Goal: Task Accomplishment & Management: Manage account settings

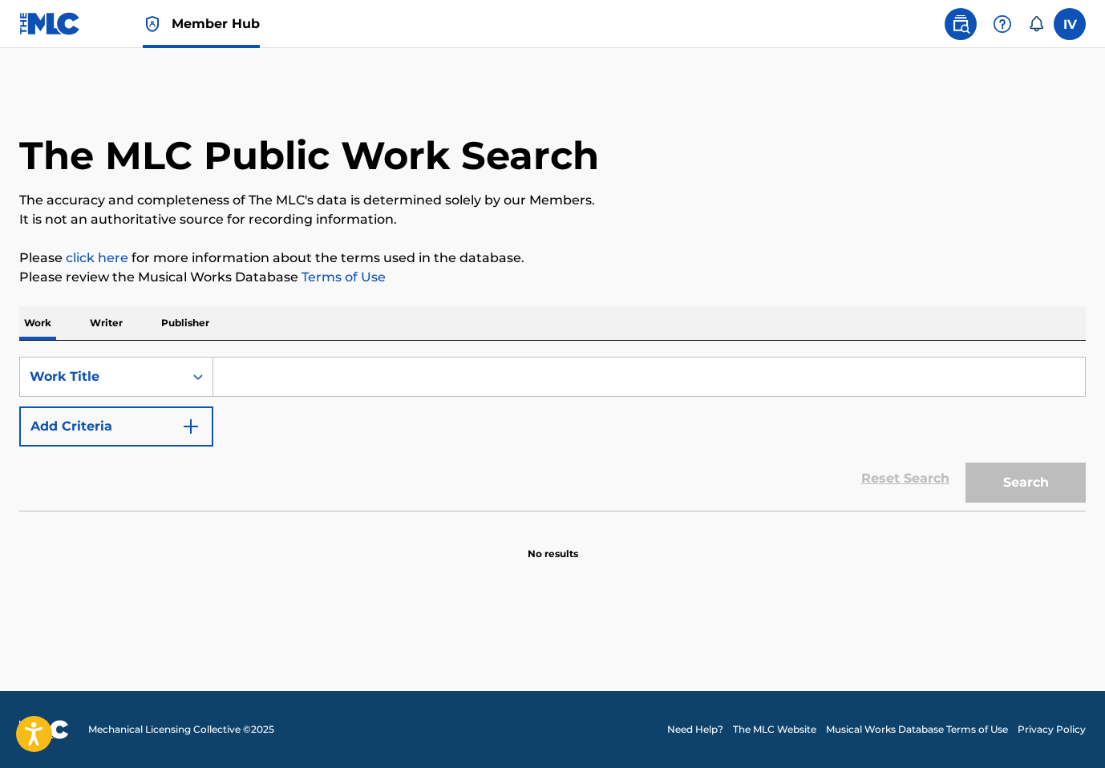
click at [328, 360] on input "Search Form" at bounding box center [649, 377] width 872 height 38
paste input "No Des Un Paso Atrás"
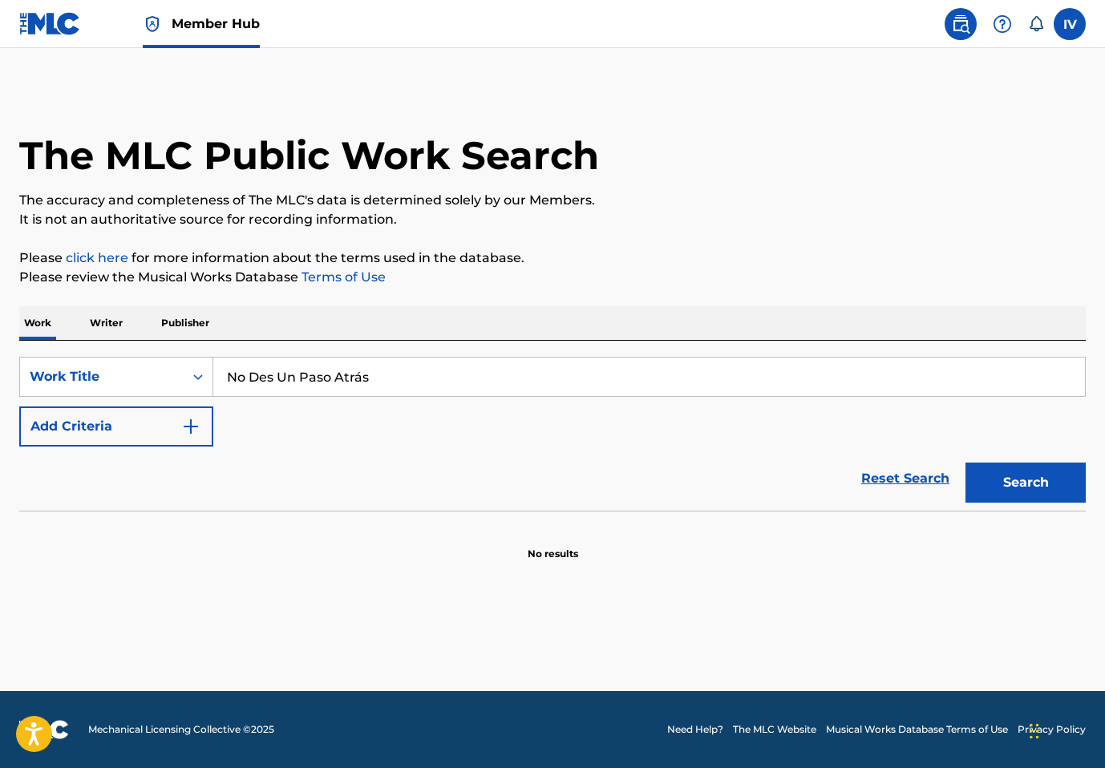
type input "No Des Un Paso Atrás"
click at [965, 463] on button "Search" at bounding box center [1025, 483] width 120 height 40
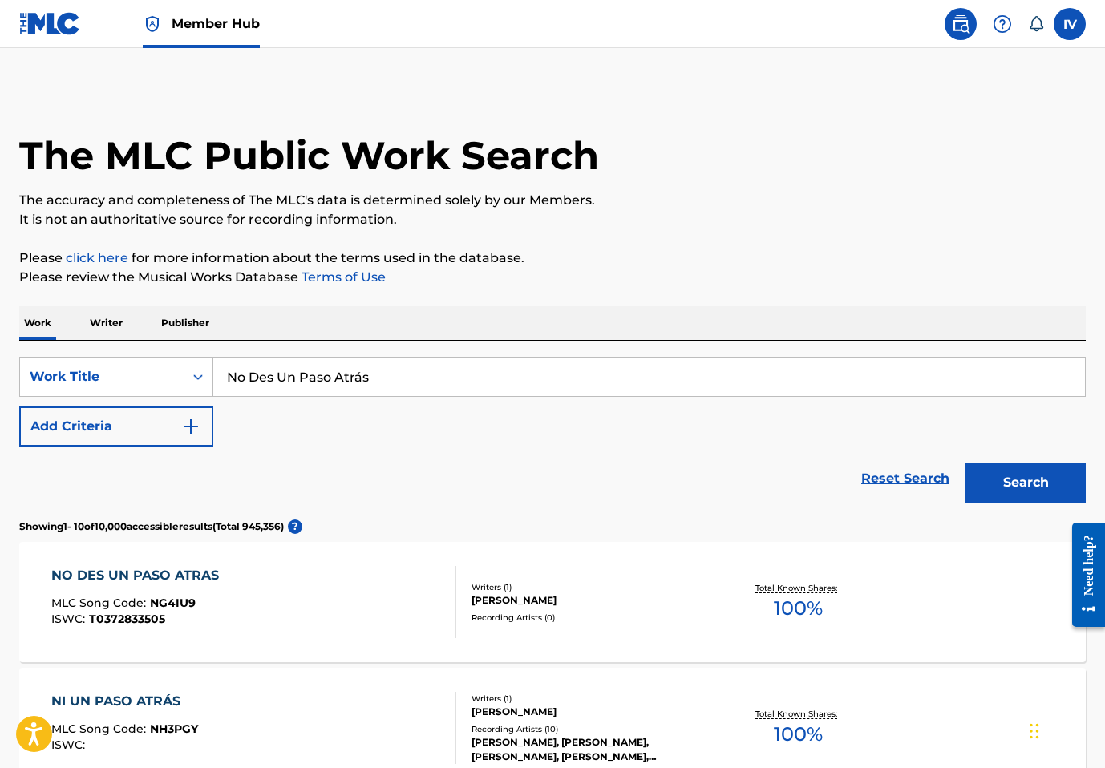
click at [53, 18] on img at bounding box center [50, 23] width 62 height 23
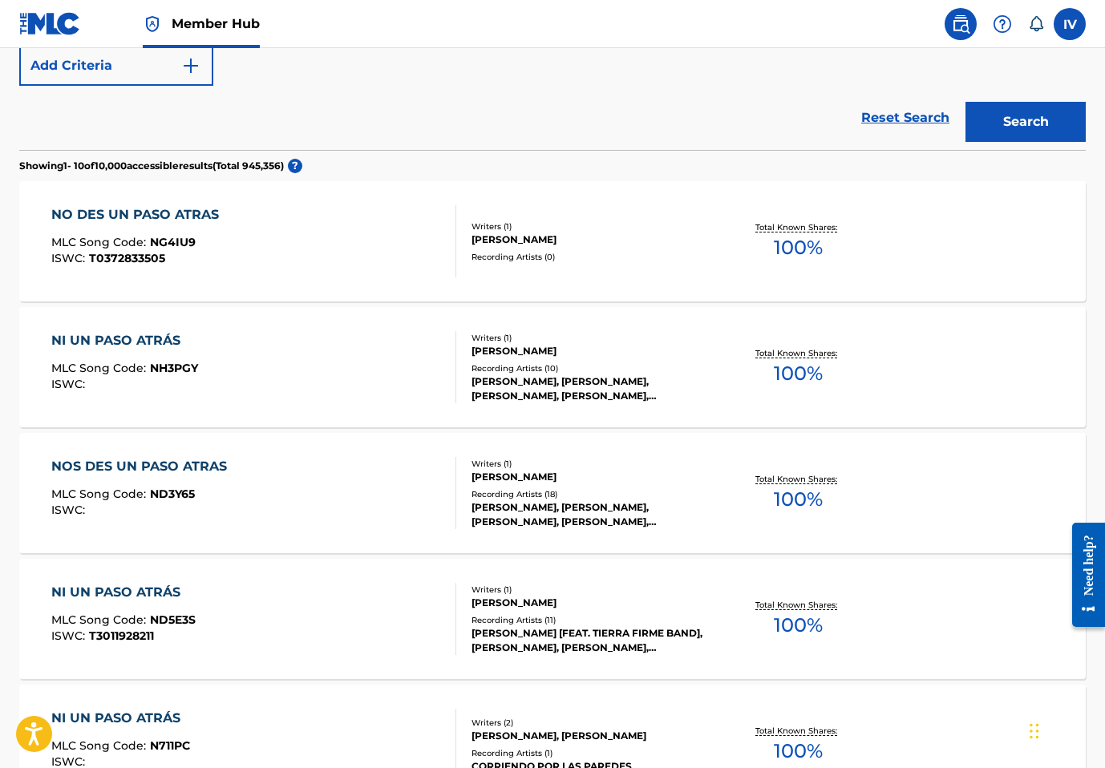
scroll to position [362, 0]
click at [225, 481] on div "NOS DES UN PASO ATRAS MLC Song Code : ND3Y65 ISWC :" at bounding box center [143, 492] width 184 height 72
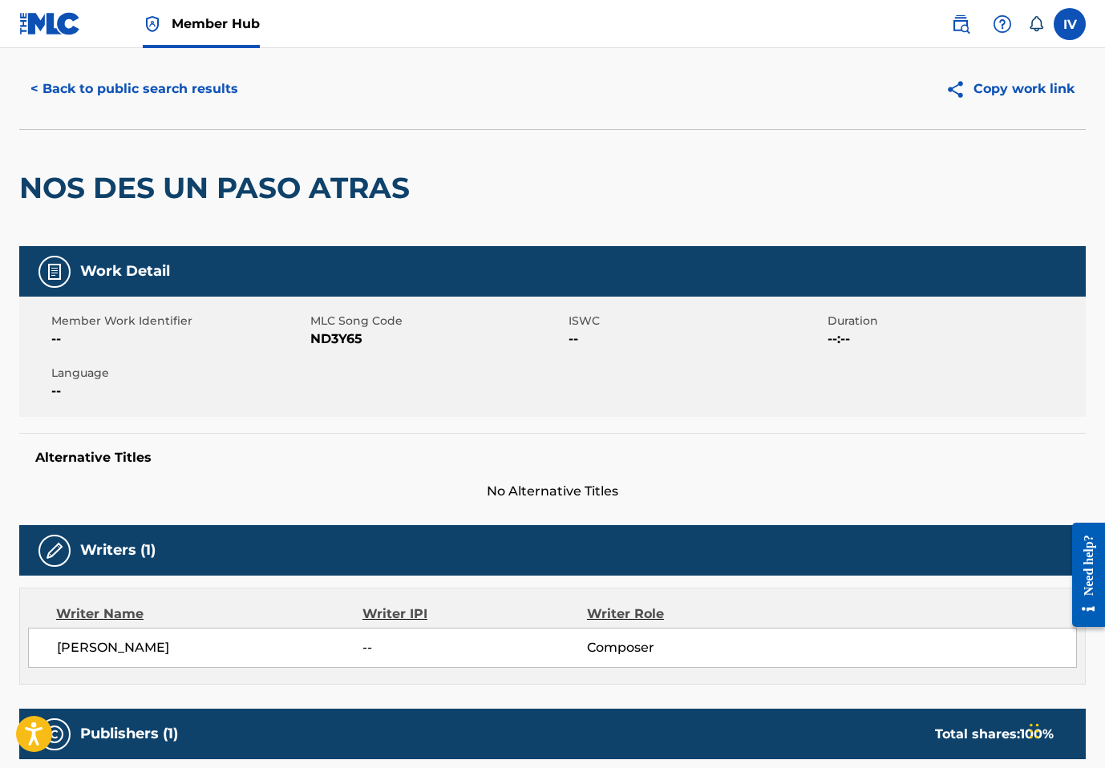
scroll to position [49, 0]
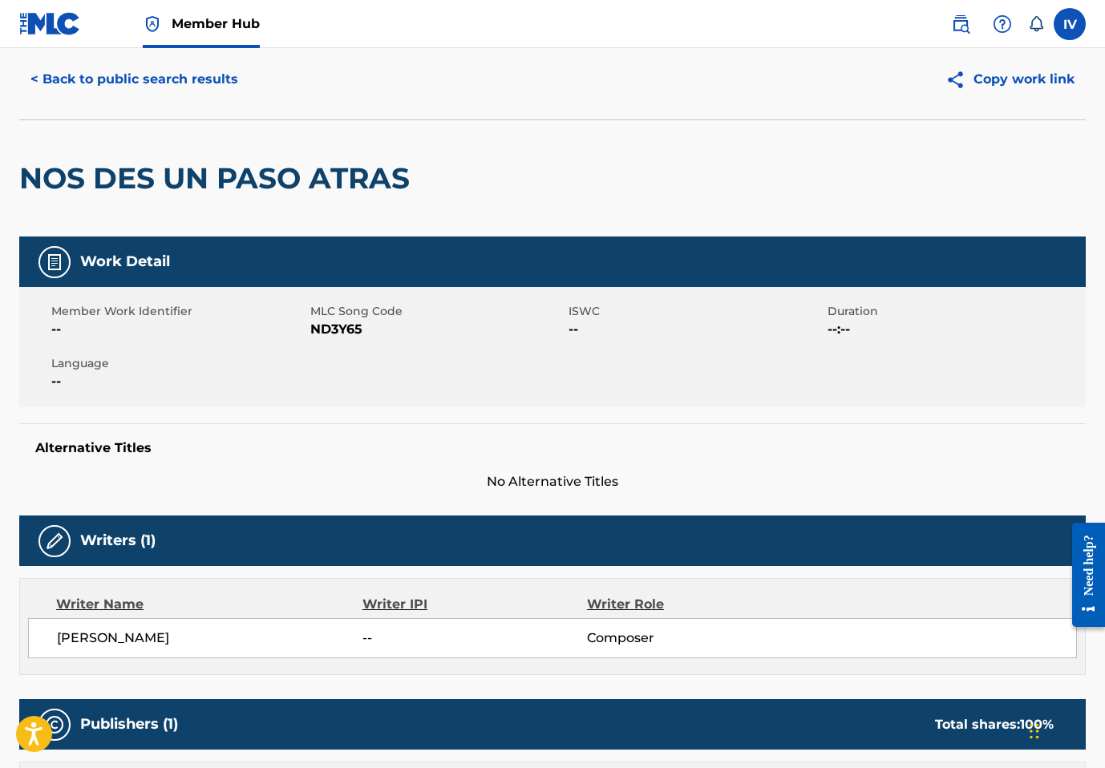
click at [342, 330] on span "ND3Y65" at bounding box center [437, 329] width 255 height 19
copy span "ND3Y65"
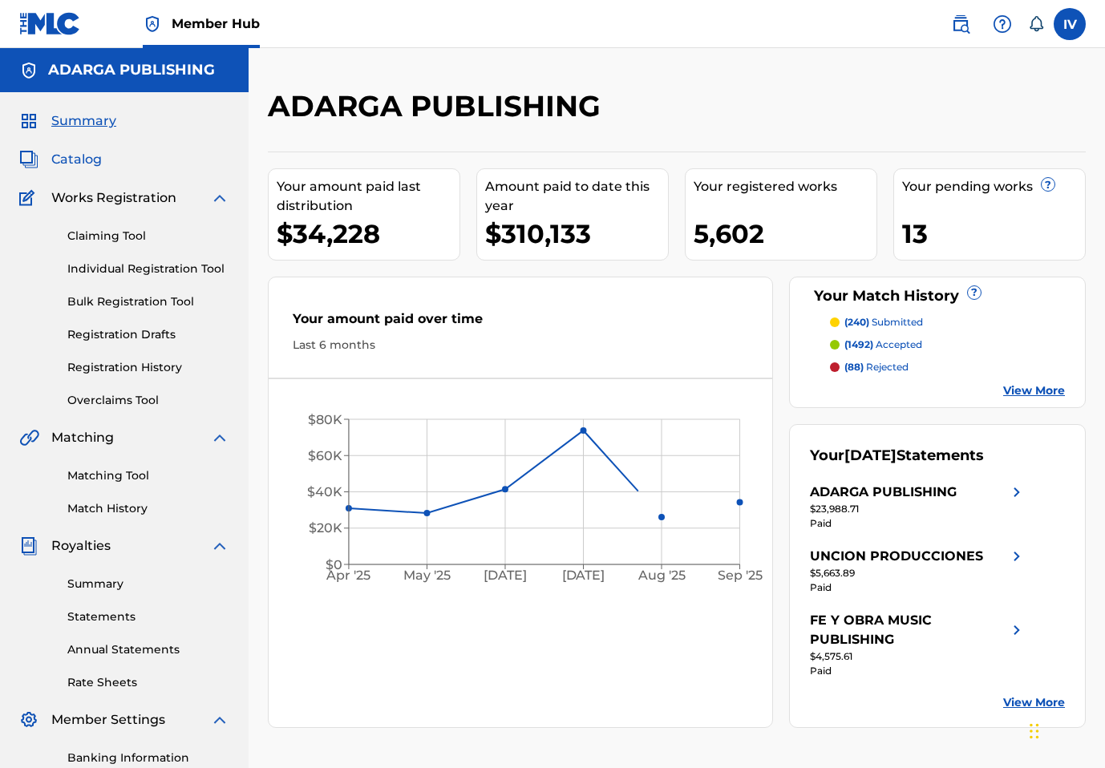
click at [89, 154] on span "Catalog" at bounding box center [76, 159] width 51 height 19
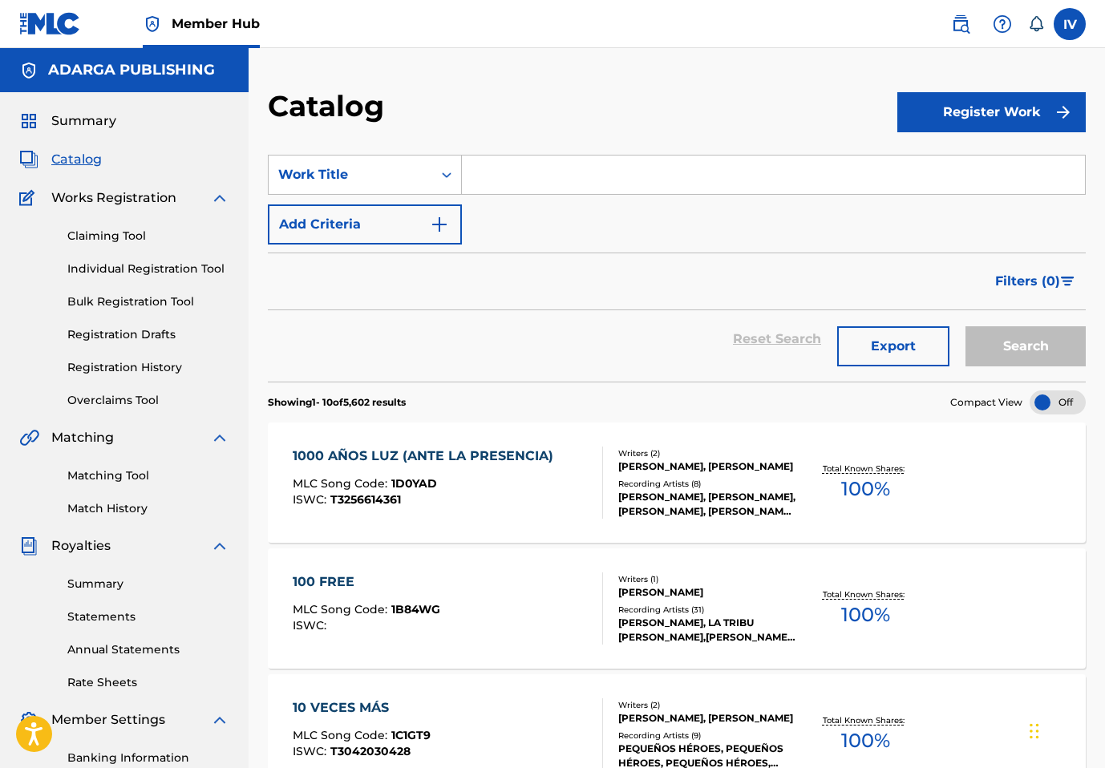
click at [520, 183] on input "Search Form" at bounding box center [773, 175] width 623 height 38
paste input "No Des Un Paso Atrás"
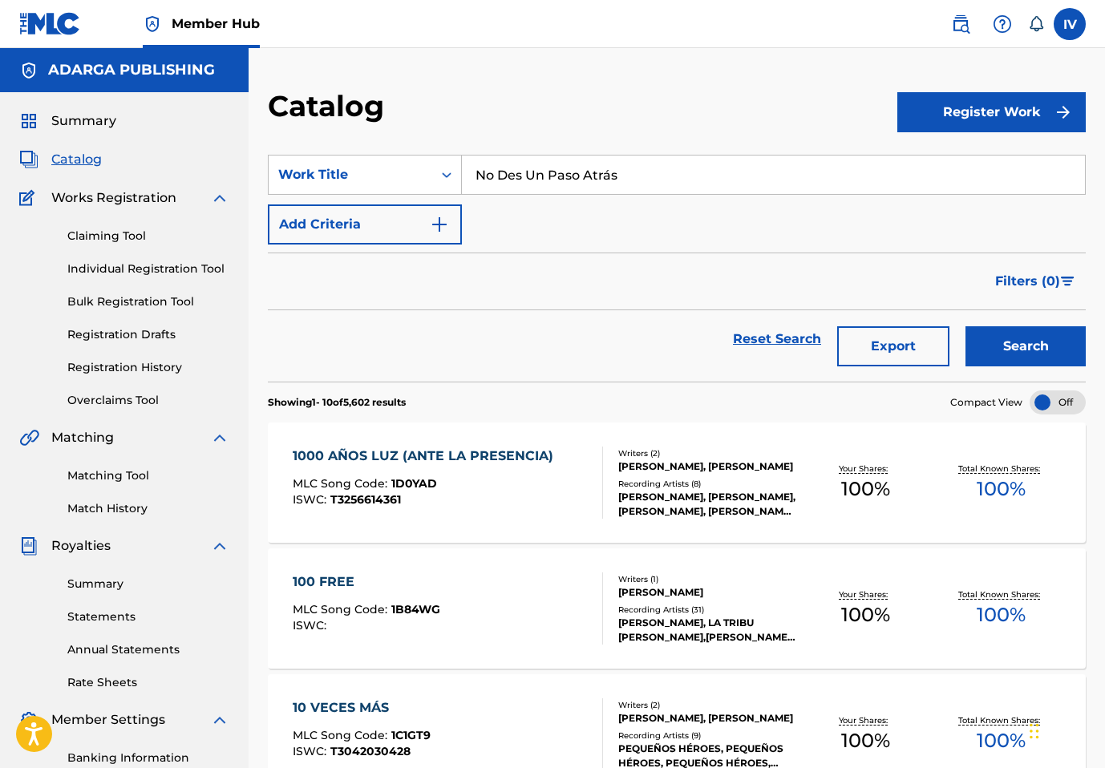
type input "No Des Un Paso Atrás"
click at [965, 326] on button "Search" at bounding box center [1025, 346] width 120 height 40
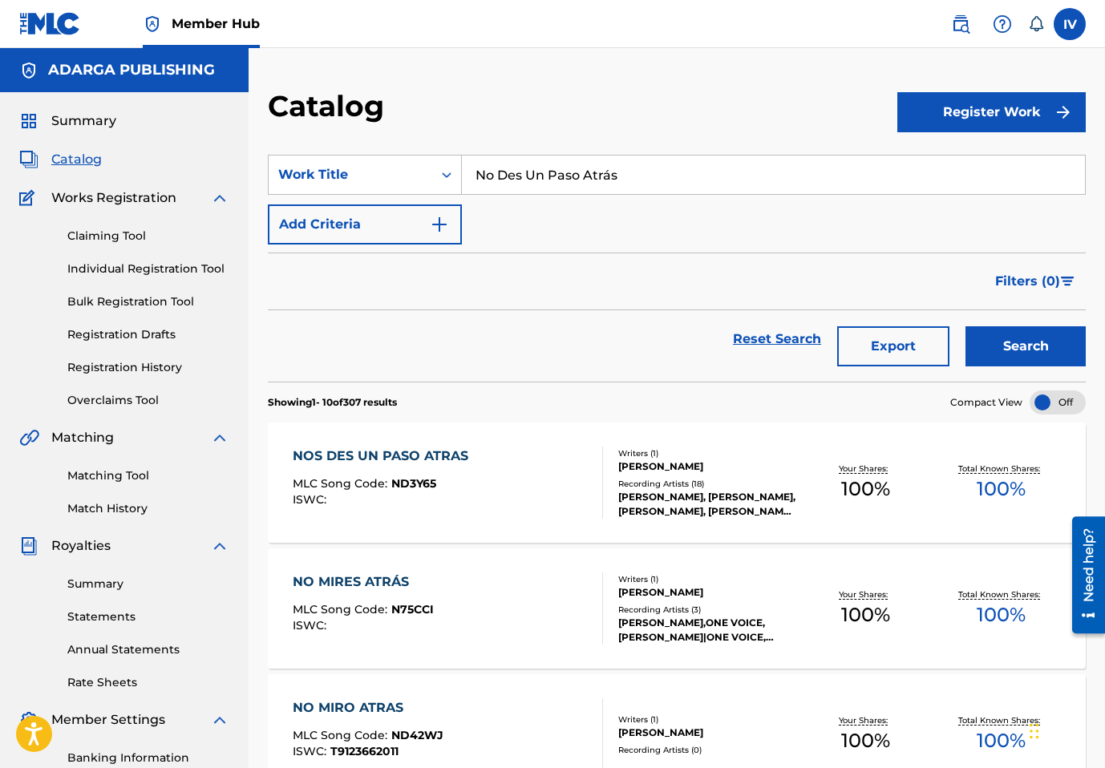
click at [432, 470] on div "NOS DES UN PASO ATRAS MLC Song Code : ND3Y65 ISWC :" at bounding box center [385, 483] width 184 height 72
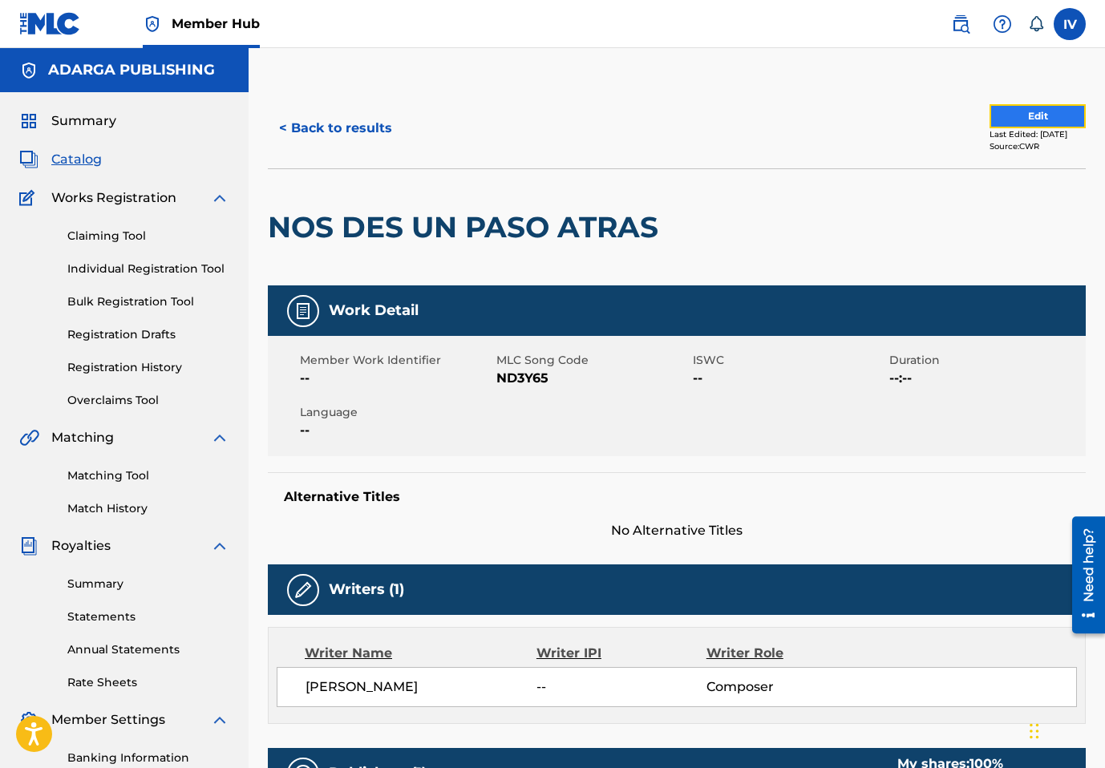
click at [1012, 117] on button "Edit" at bounding box center [1037, 116] width 96 height 24
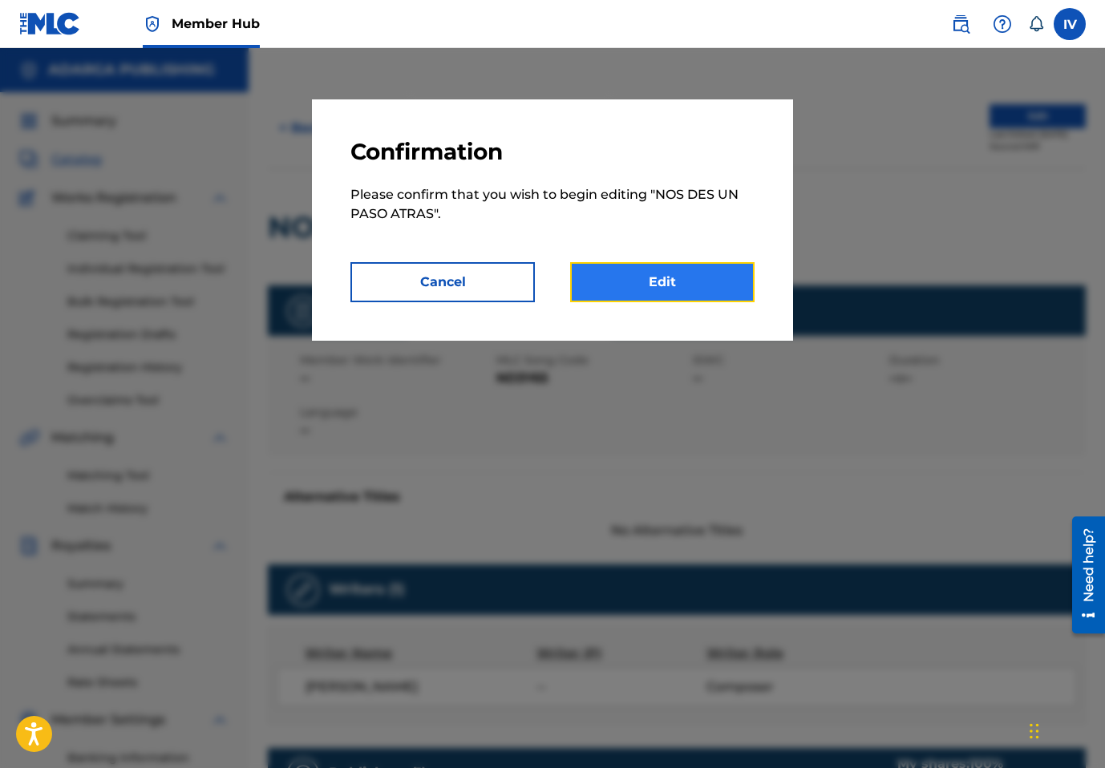
click at [668, 292] on link "Edit" at bounding box center [662, 282] width 184 height 40
